Goal: Task Accomplishment & Management: Manage account settings

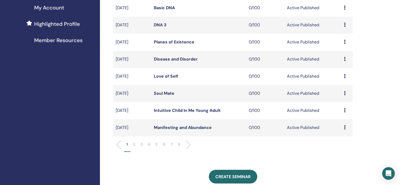
scroll to position [132, 0]
click at [156, 143] on p "5" at bounding box center [157, 145] width 2 height 6
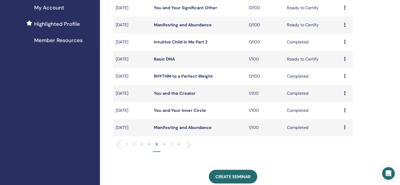
click at [149, 145] on p "4" at bounding box center [149, 145] width 2 height 6
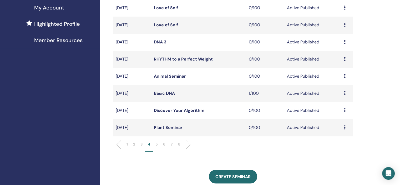
click at [345, 92] on icon at bounding box center [345, 93] width 2 height 4
click at [341, 112] on link "Attendees" at bounding box center [341, 112] width 20 height 6
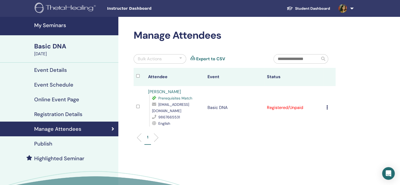
click at [328, 106] on div "Cancel Registration Do not auto-certify Mark as Paid Mark as Unpaid Mark as Abs…" at bounding box center [330, 107] width 7 height 6
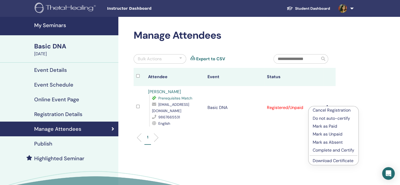
click at [326, 126] on p "Mark as Paid" at bounding box center [334, 126] width 42 height 6
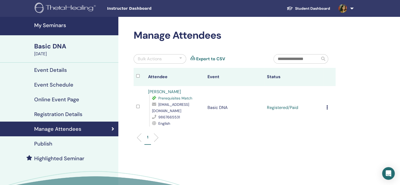
click at [328, 108] on div "Cancel Registration Do not auto-certify Mark as Paid Mark as Unpaid Mark as Abs…" at bounding box center [330, 107] width 7 height 6
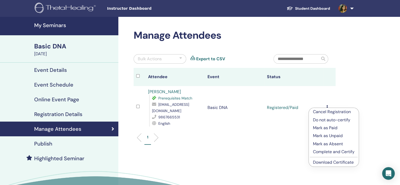
click at [341, 162] on link "Download Certificate" at bounding box center [333, 162] width 41 height 6
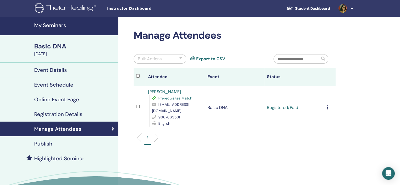
click at [171, 91] on link "[PERSON_NAME]" at bounding box center [164, 92] width 33 height 6
drag, startPoint x: 201, startPoint y: 111, endPoint x: 153, endPoint y: 112, distance: 48.4
click at [153, 112] on div "[EMAIL_ADDRESS][DOMAIN_NAME]" at bounding box center [177, 107] width 50 height 13
copy span "[EMAIL_ADDRESS][DOMAIN_NAME]"
